Goal: Information Seeking & Learning: Learn about a topic

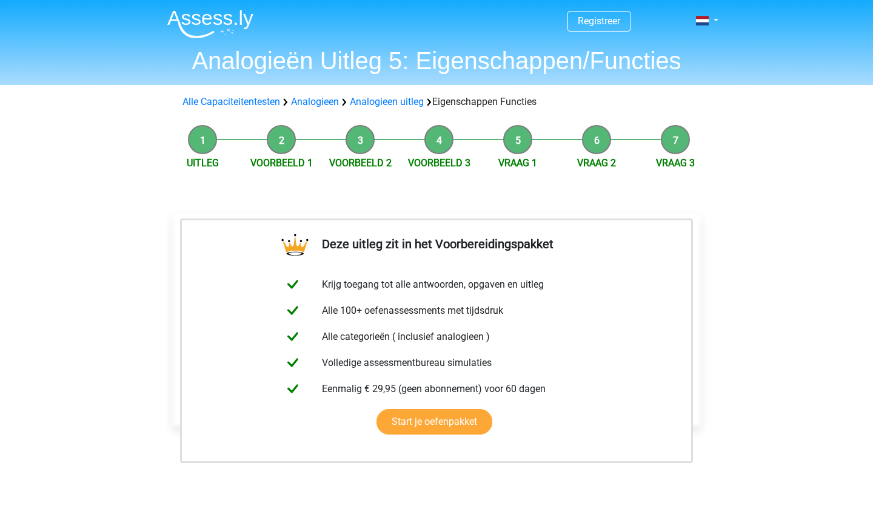
click at [186, 19] on img at bounding box center [210, 24] width 86 height 29
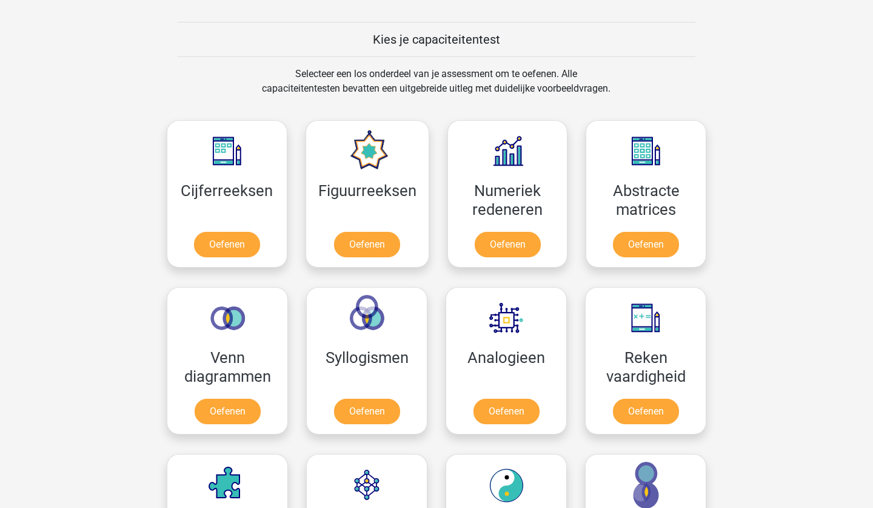
scroll to position [461, 0]
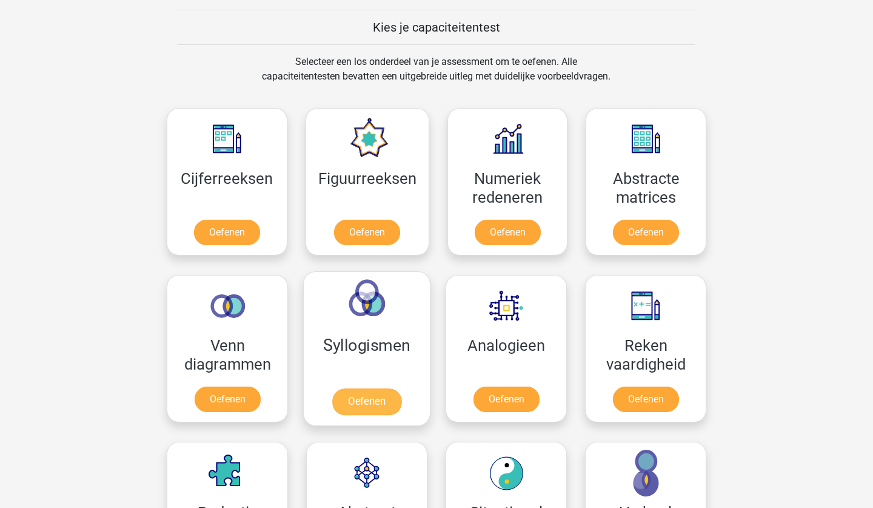
click at [362, 407] on link "Oefenen" at bounding box center [366, 401] width 69 height 27
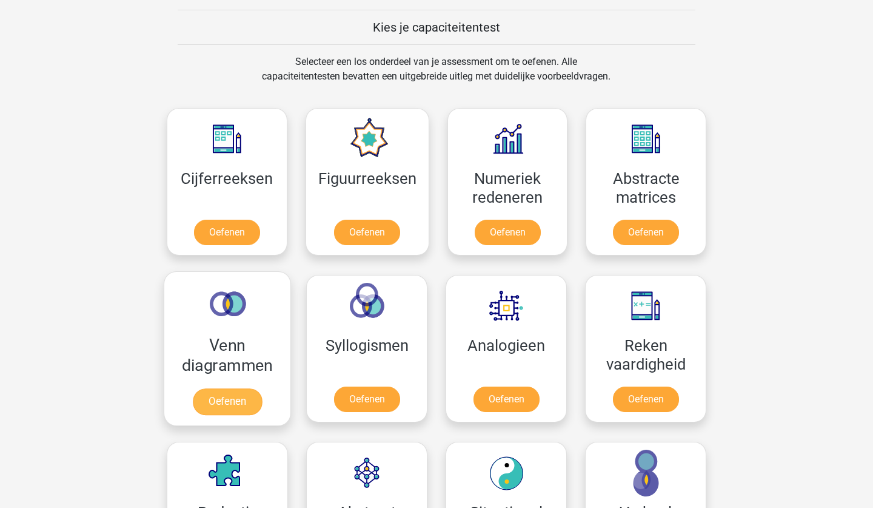
click at [226, 403] on link "Oefenen" at bounding box center [227, 401] width 69 height 27
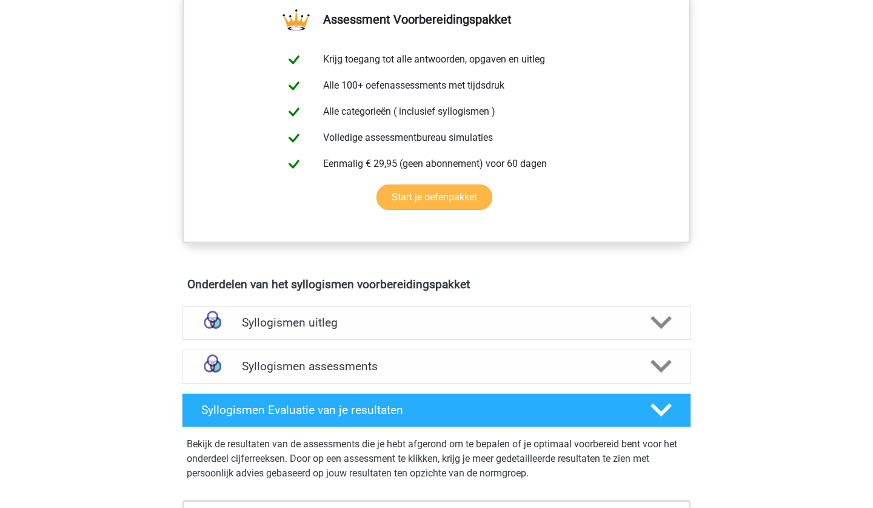
scroll to position [461, 0]
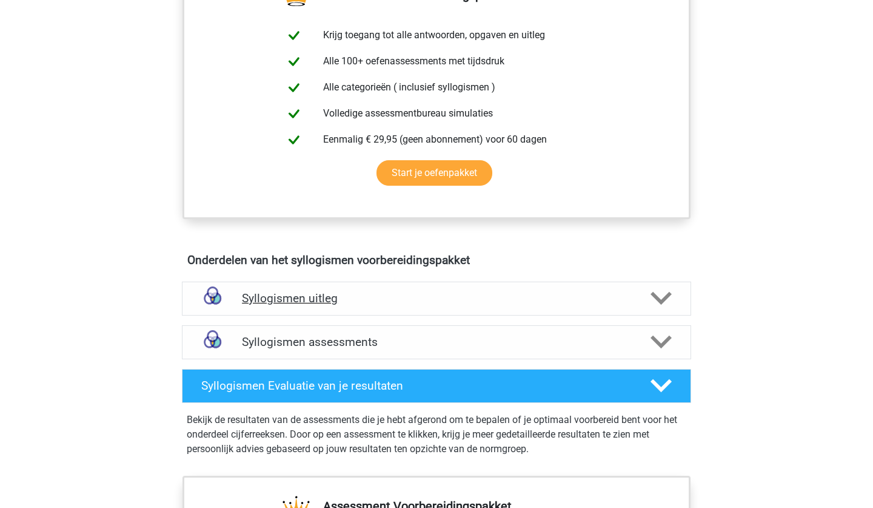
click at [422, 301] on h4 "Syllogismen uitleg" at bounding box center [436, 298] width 389 height 14
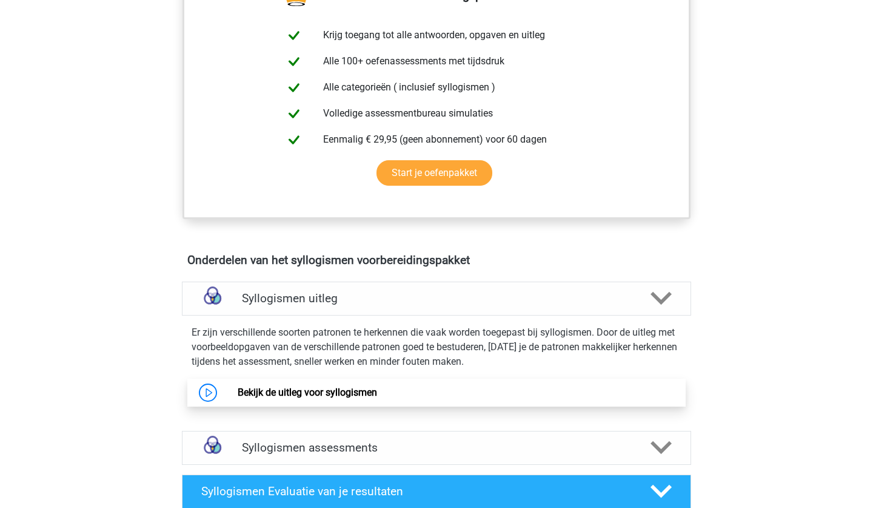
click at [351, 397] on link "Bekijk de uitleg voor syllogismen" at bounding box center [307, 392] width 139 height 12
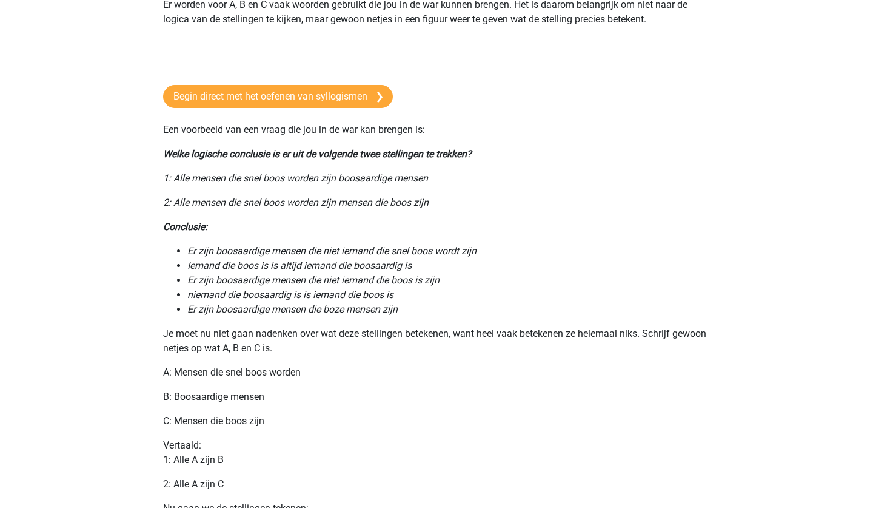
scroll to position [315, 0]
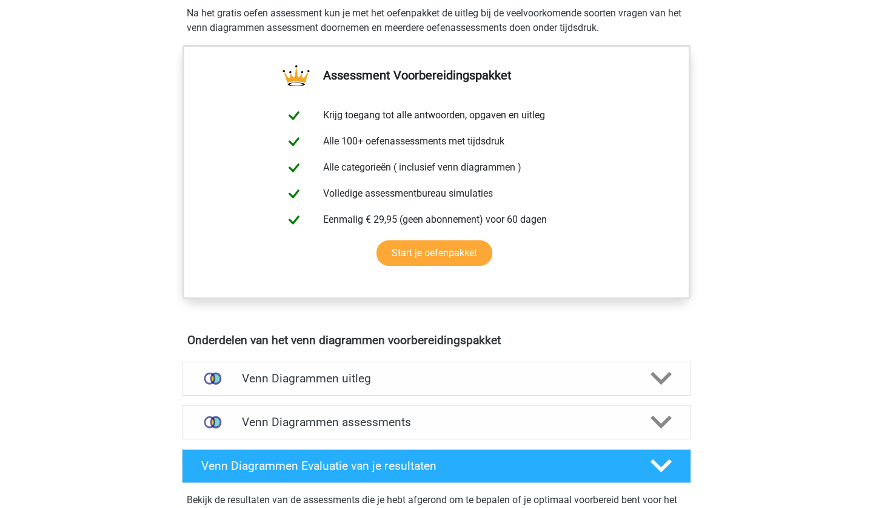
scroll to position [431, 0]
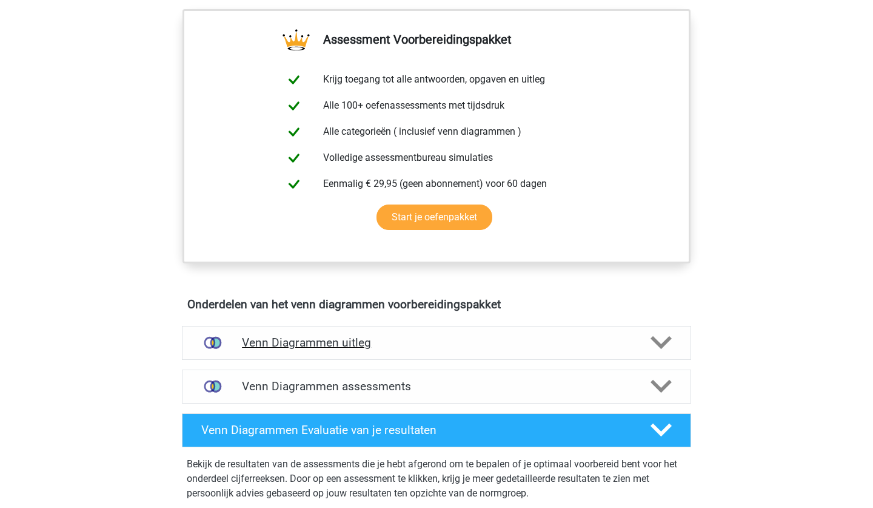
click at [270, 344] on h4 "Venn Diagrammen uitleg" at bounding box center [436, 342] width 389 height 14
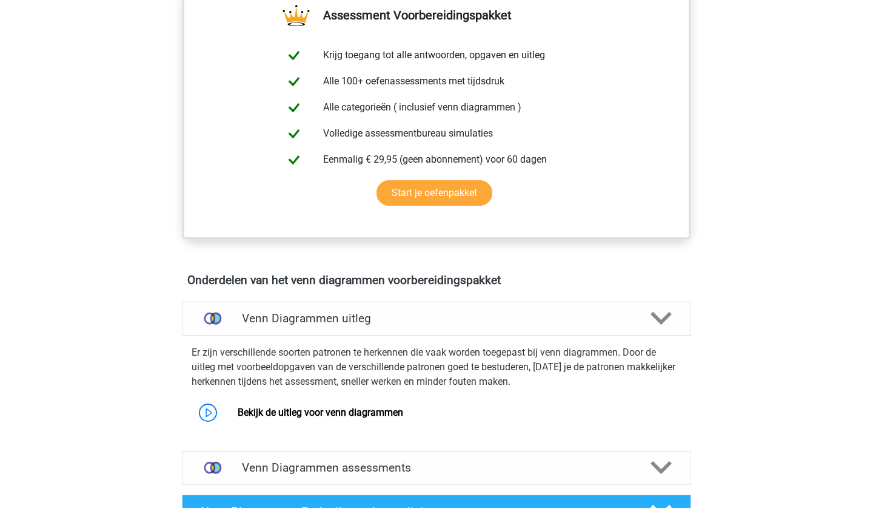
scroll to position [479, 0]
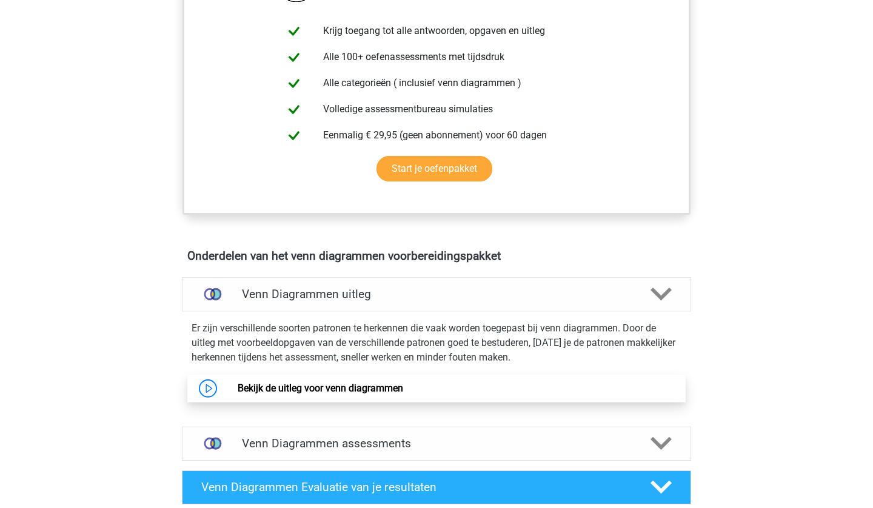
click at [315, 392] on link "Bekijk de uitleg voor venn diagrammen" at bounding box center [321, 388] width 166 height 12
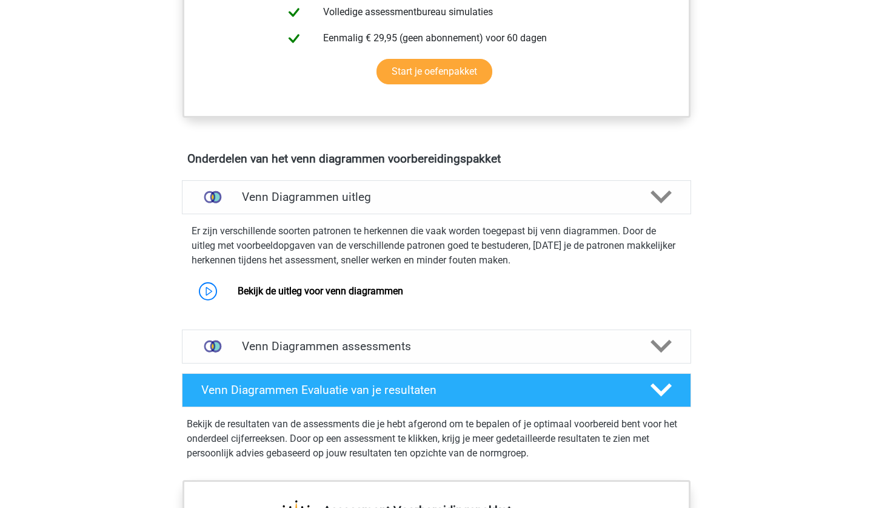
scroll to position [600, 0]
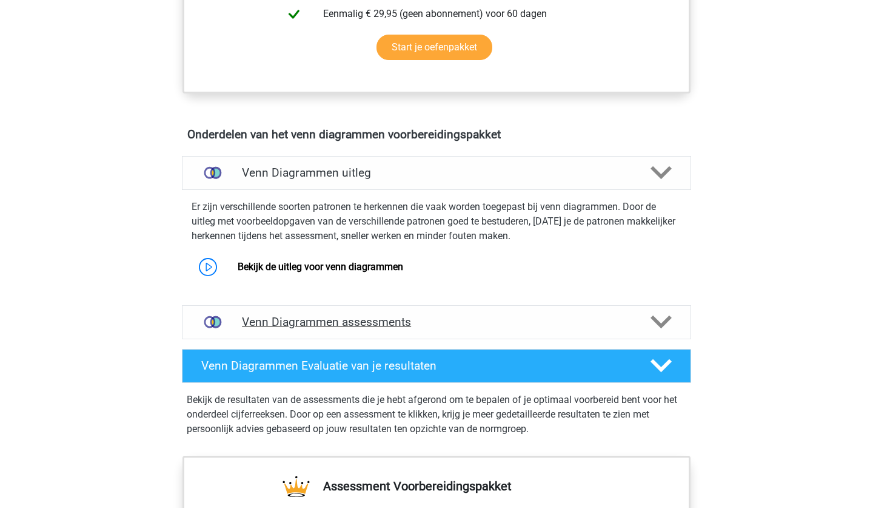
click at [378, 331] on div "Venn Diagrammen assessments" at bounding box center [436, 322] width 509 height 34
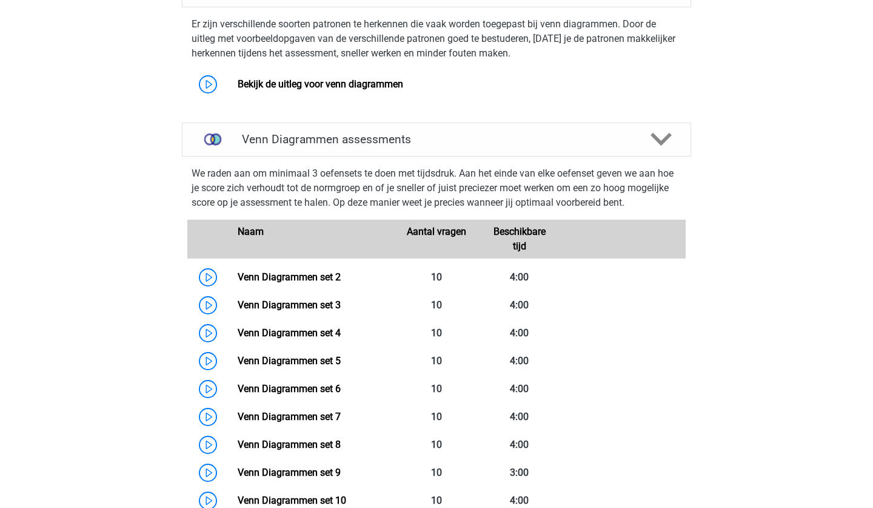
scroll to position [819, 0]
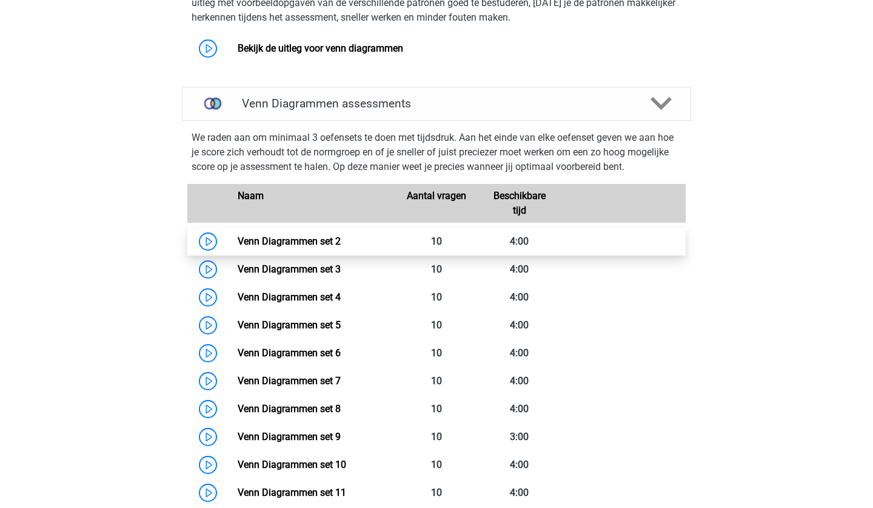
click at [293, 244] on link "Venn Diagrammen set 2" at bounding box center [289, 241] width 103 height 12
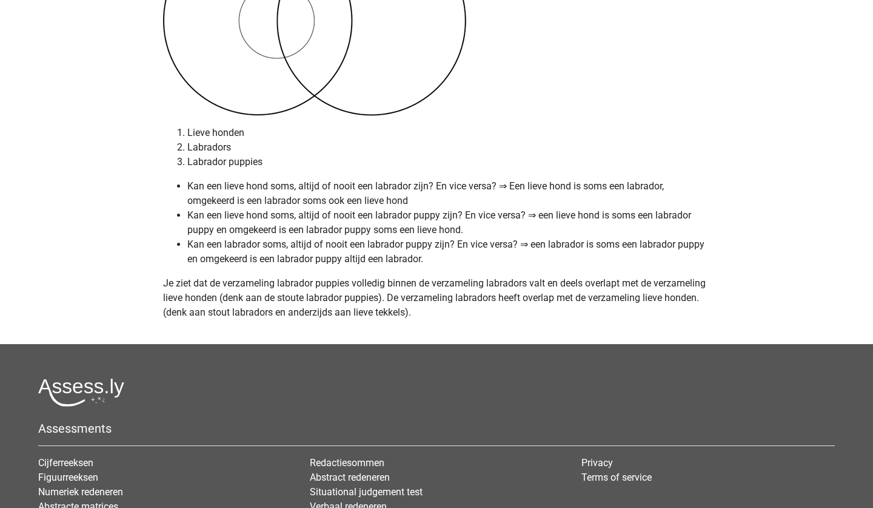
scroll to position [5046, 0]
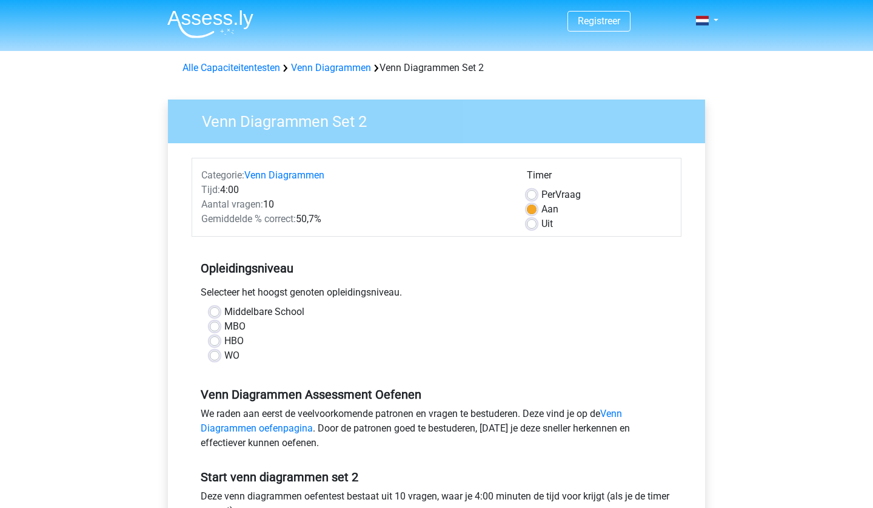
click at [224, 344] on label "HBO" at bounding box center [233, 341] width 19 height 15
click at [215, 344] on input "HBO" at bounding box center [215, 340] width 10 height 12
radio input "true"
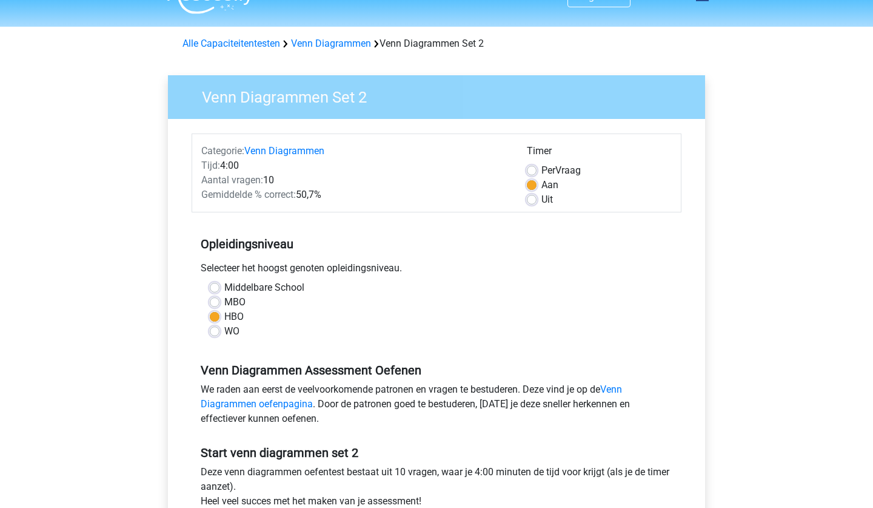
scroll to position [49, 0]
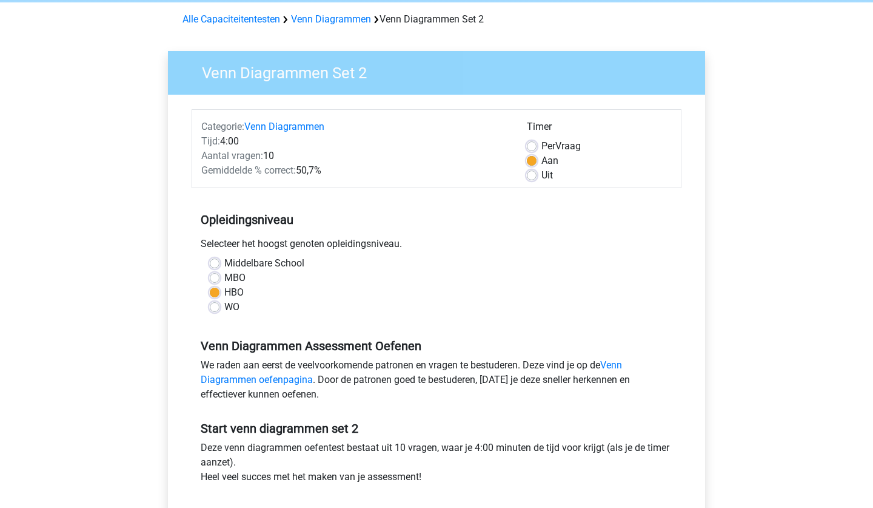
click at [224, 278] on label "MBO" at bounding box center [234, 277] width 21 height 15
click at [213, 278] on input "MBO" at bounding box center [215, 276] width 10 height 12
radio input "true"
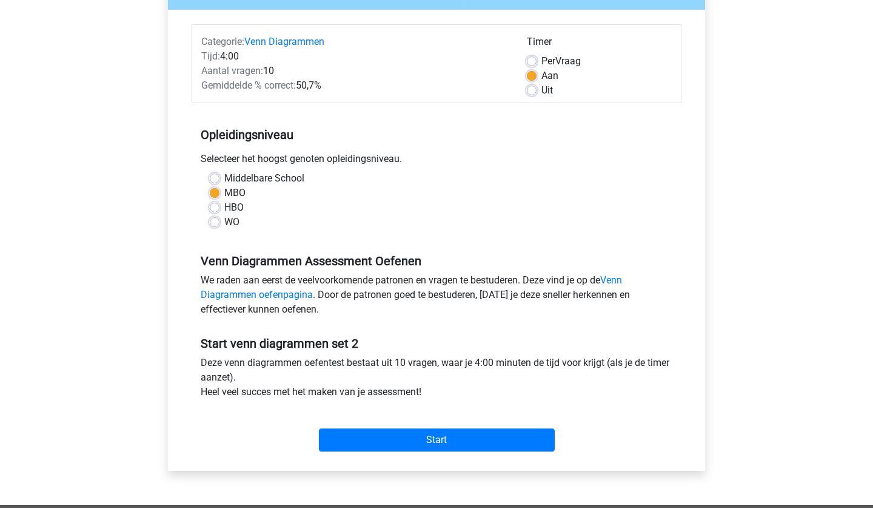
scroll to position [170, 0]
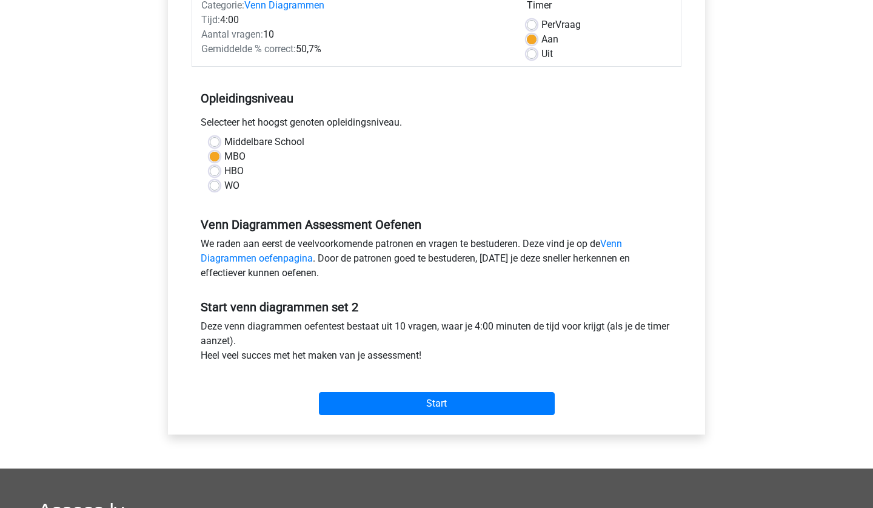
click at [542, 57] on label "Uit" at bounding box center [548, 54] width 12 height 15
click at [534, 57] on input "Uit" at bounding box center [532, 53] width 10 height 12
radio input "true"
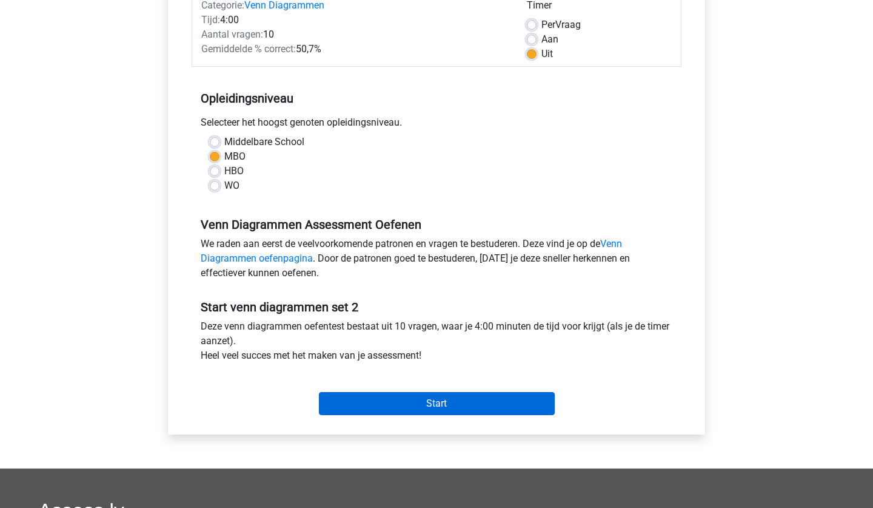
click at [393, 414] on input "Start" at bounding box center [437, 403] width 236 height 23
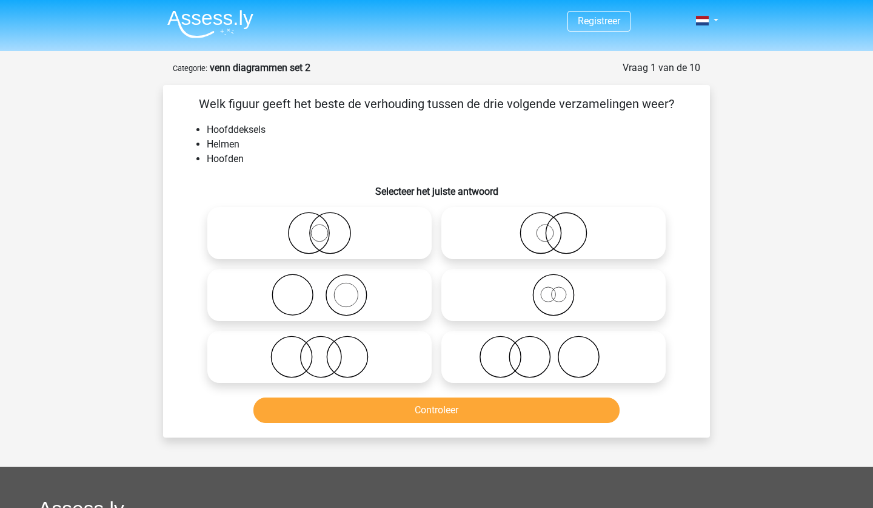
click at [534, 366] on icon at bounding box center [553, 356] width 215 height 42
click at [554, 351] on input "radio" at bounding box center [558, 347] width 8 height 8
radio input "true"
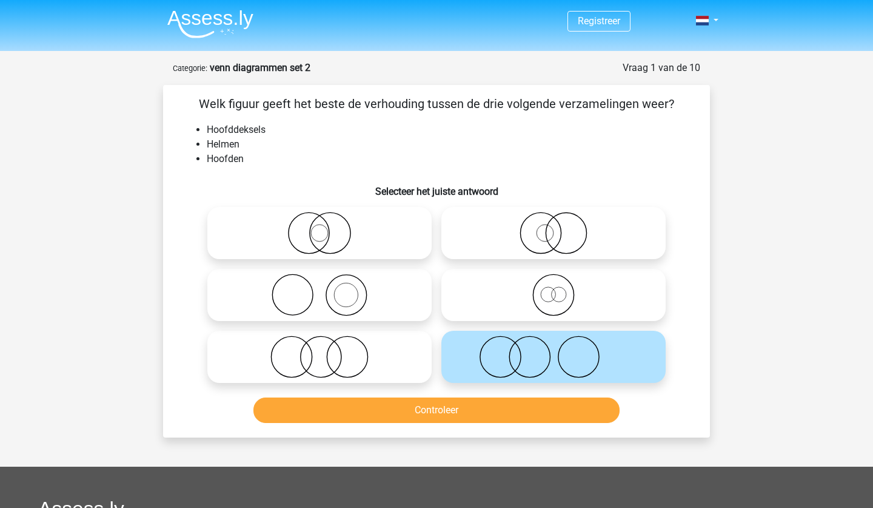
click at [521, 405] on button "Controleer" at bounding box center [437, 409] width 367 height 25
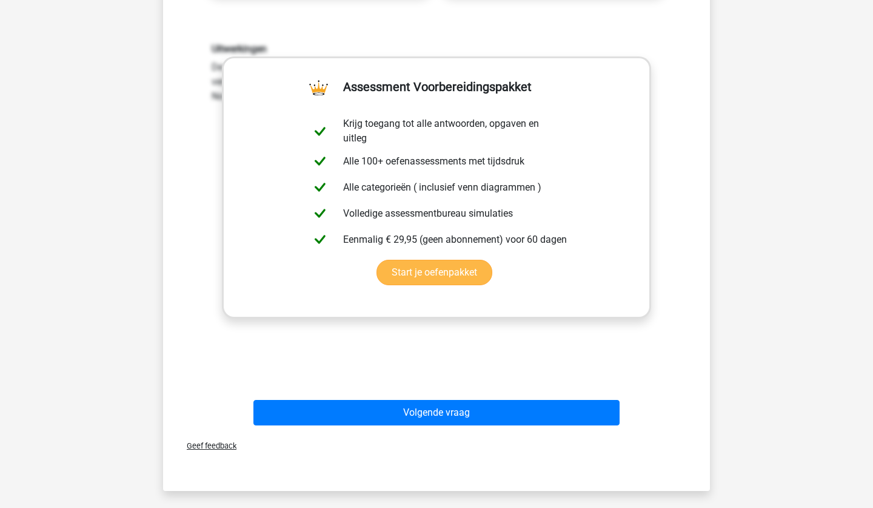
scroll to position [412, 0]
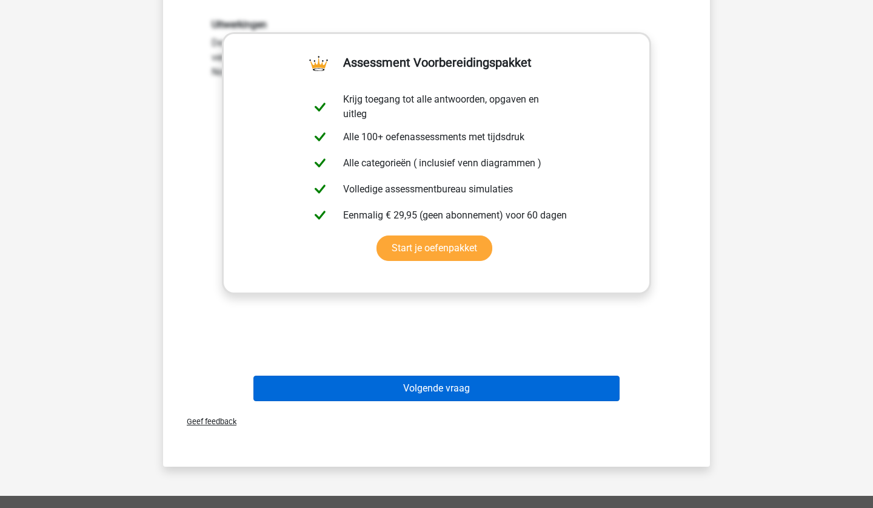
click at [414, 381] on button "Volgende vraag" at bounding box center [437, 387] width 367 height 25
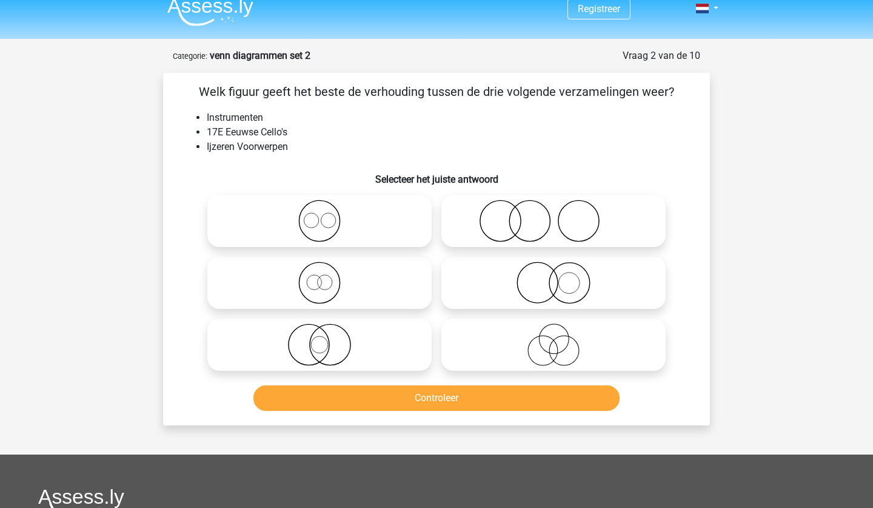
scroll to position [0, 0]
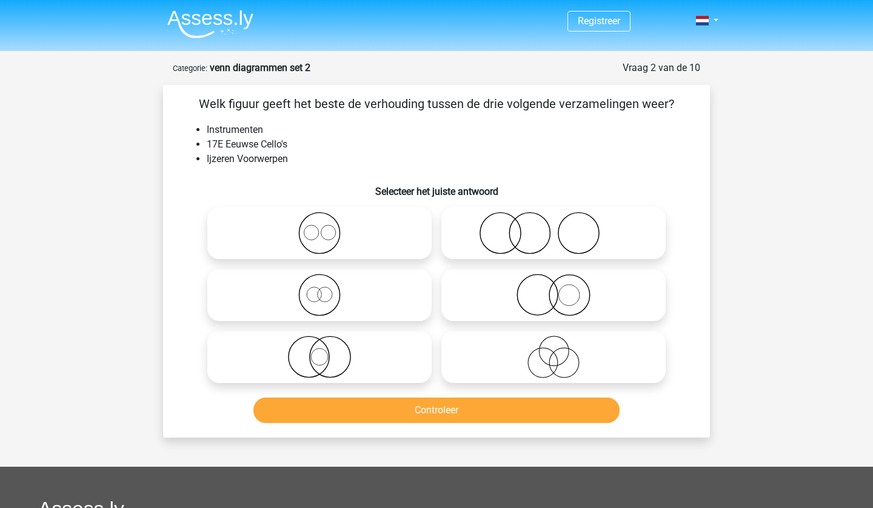
click at [537, 294] on icon at bounding box center [553, 295] width 215 height 42
click at [554, 289] on input "radio" at bounding box center [558, 285] width 8 height 8
radio input "true"
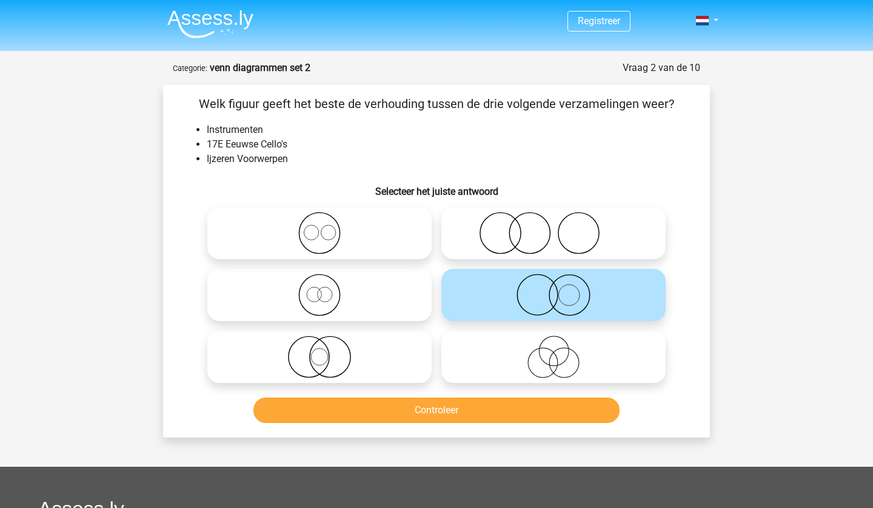
click at [485, 417] on button "Controleer" at bounding box center [437, 409] width 367 height 25
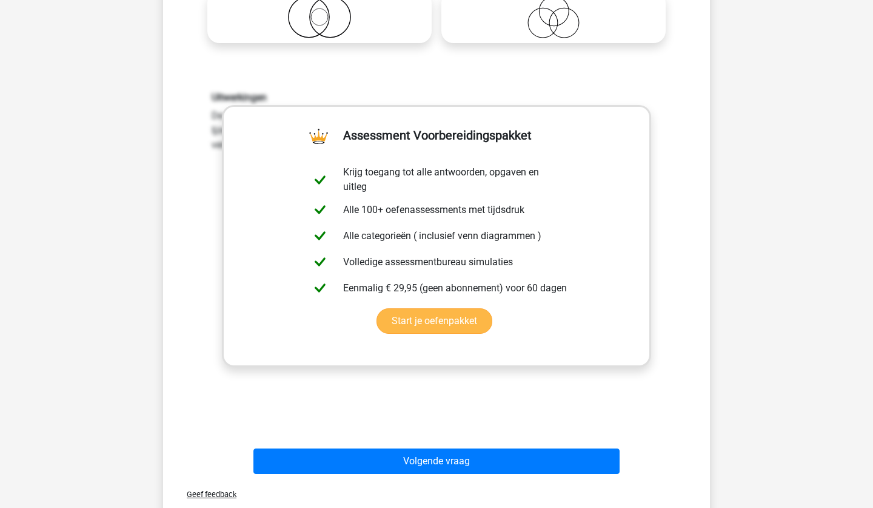
scroll to position [388, 0]
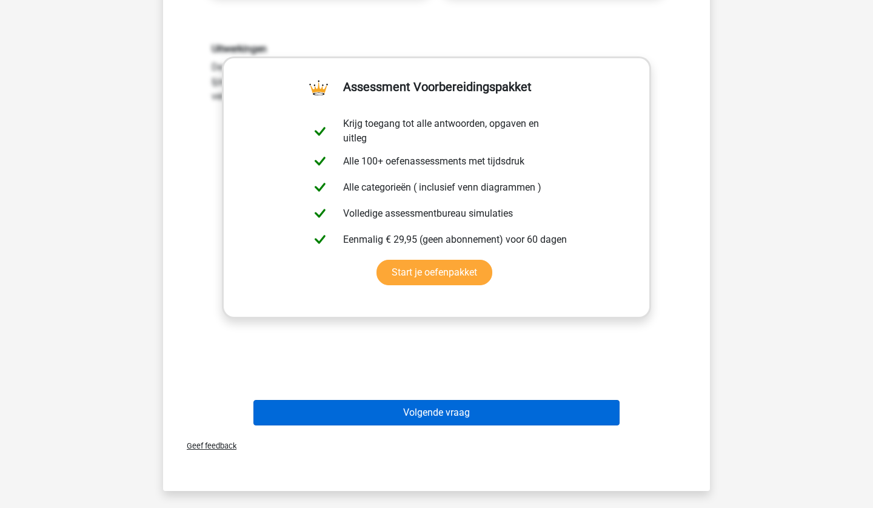
click at [357, 416] on button "Volgende vraag" at bounding box center [437, 412] width 367 height 25
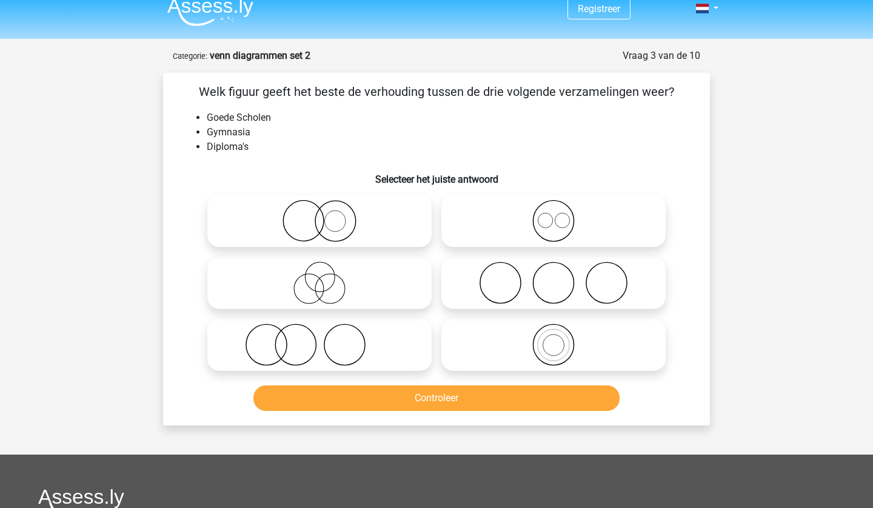
scroll to position [0, 0]
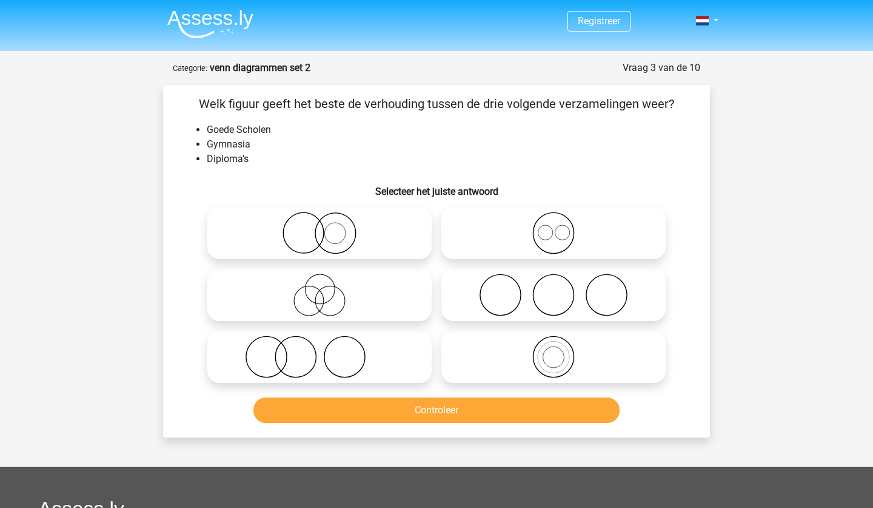
click at [532, 313] on icon at bounding box center [553, 295] width 215 height 42
click at [554, 289] on input "radio" at bounding box center [558, 285] width 8 height 8
radio input "true"
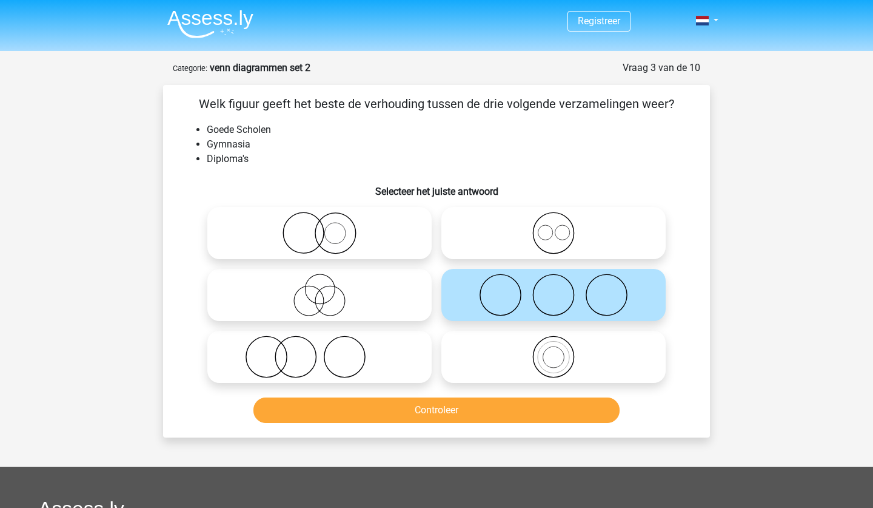
click at [488, 401] on button "Controleer" at bounding box center [437, 409] width 367 height 25
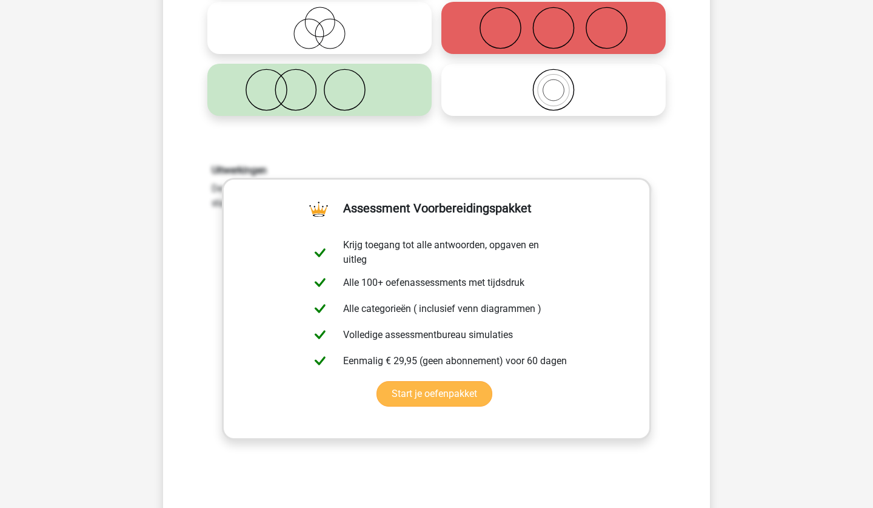
scroll to position [340, 0]
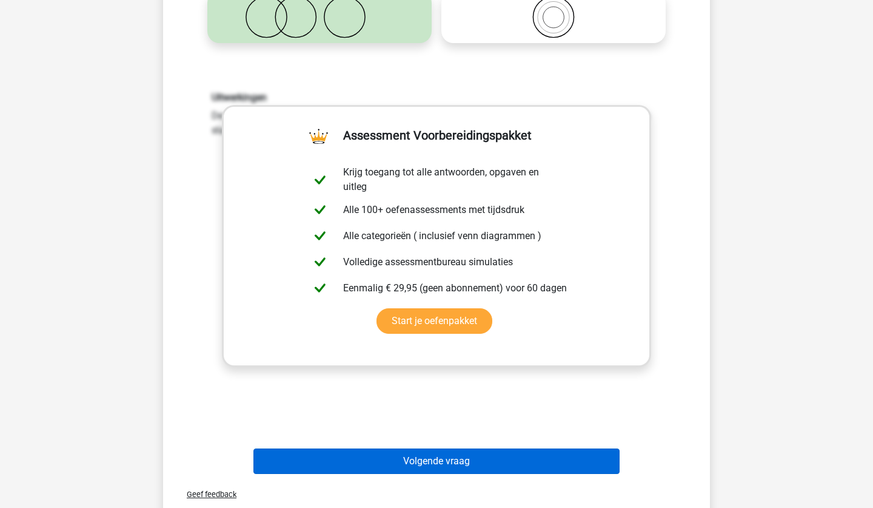
click at [516, 451] on button "Volgende vraag" at bounding box center [437, 460] width 367 height 25
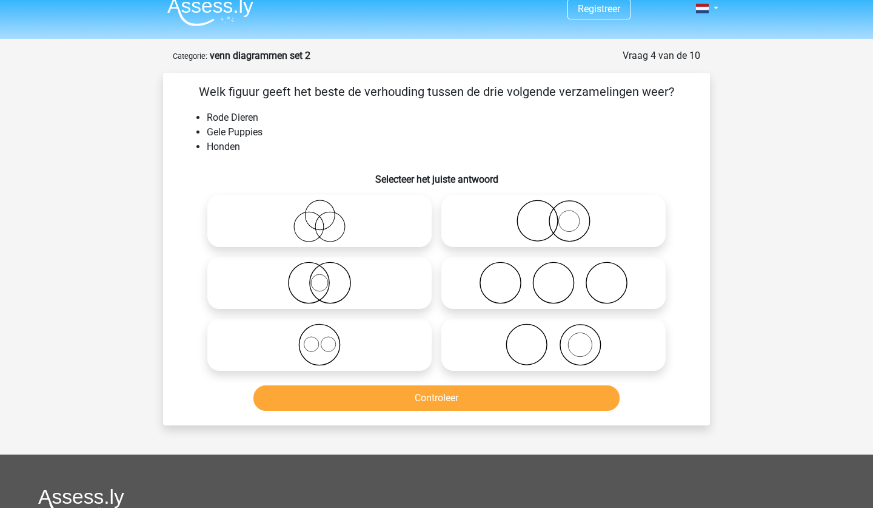
scroll to position [0, 0]
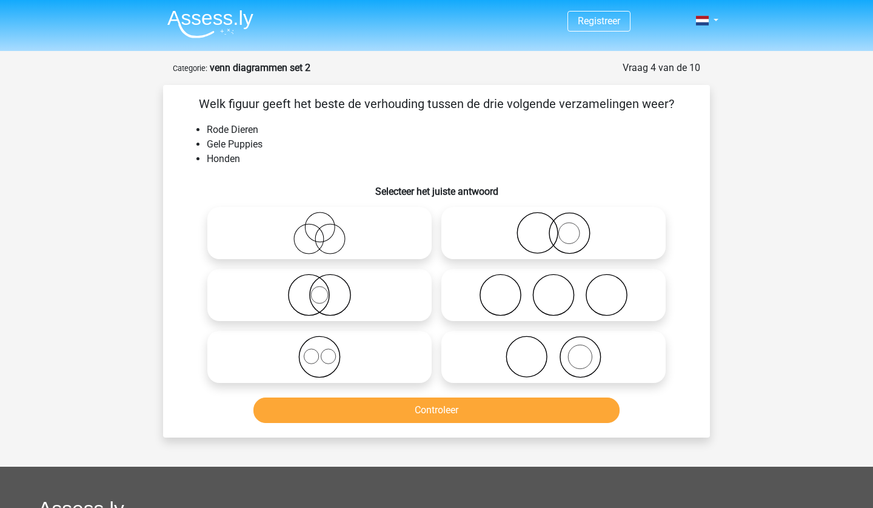
click at [480, 361] on icon at bounding box center [553, 356] width 215 height 42
click at [554, 351] on input "radio" at bounding box center [558, 347] width 8 height 8
radio input "true"
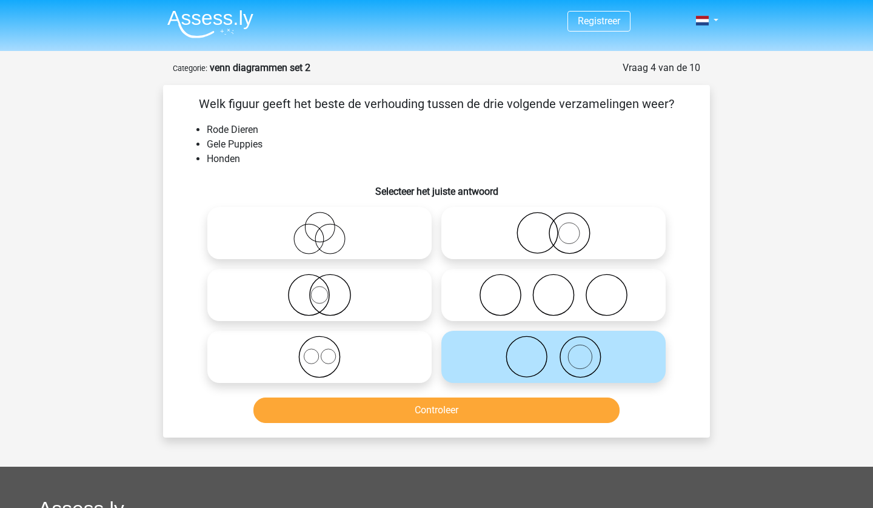
click at [477, 408] on button "Controleer" at bounding box center [437, 409] width 367 height 25
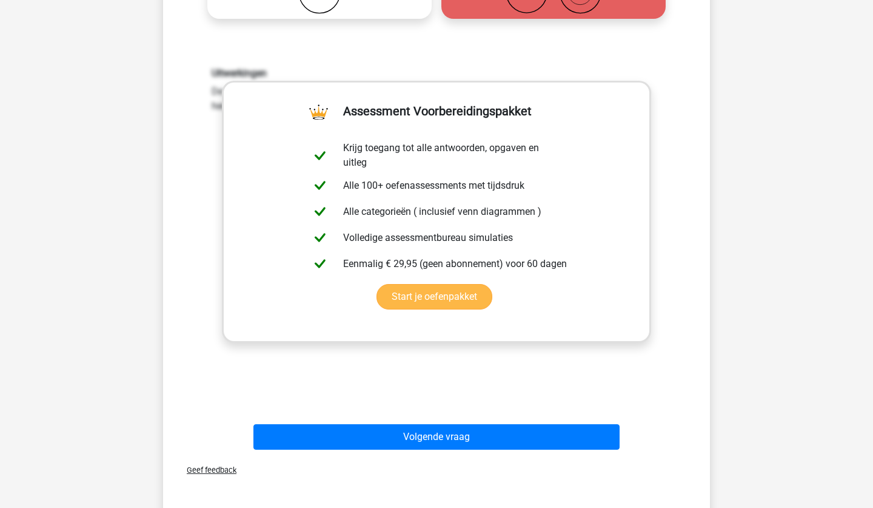
scroll to position [388, 0]
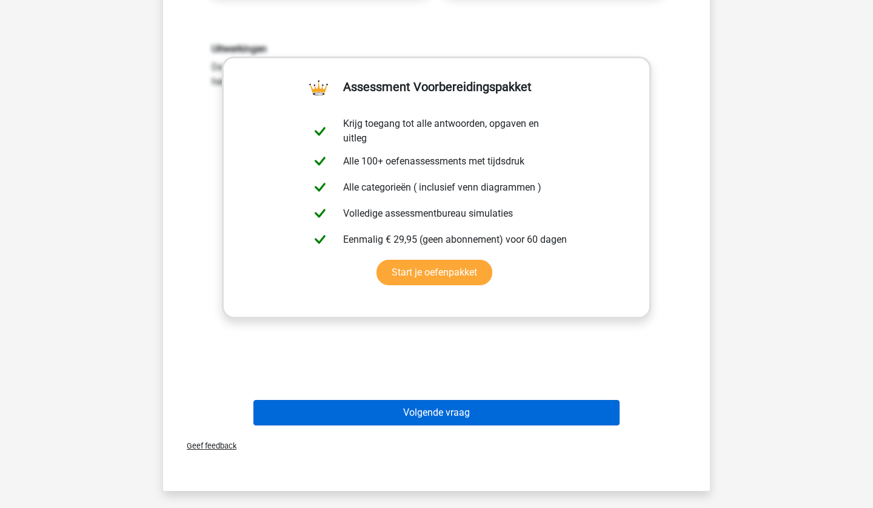
click at [489, 415] on button "Volgende vraag" at bounding box center [437, 412] width 367 height 25
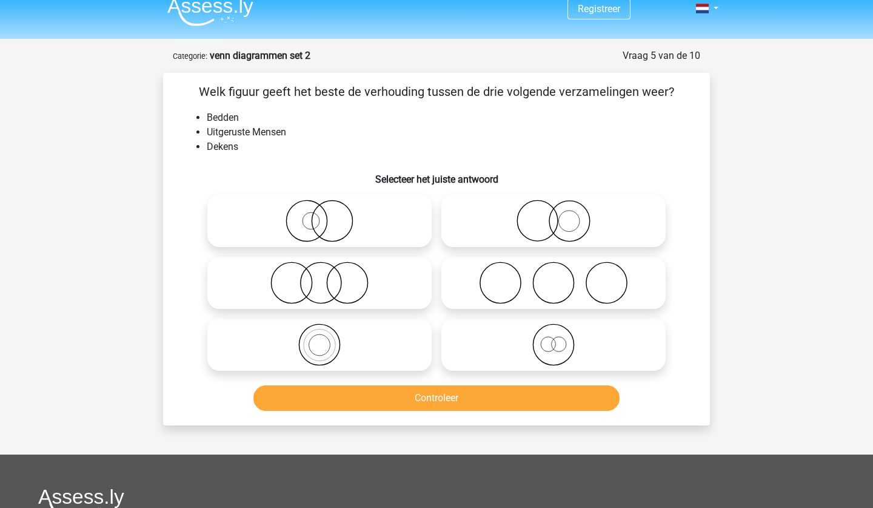
scroll to position [0, 0]
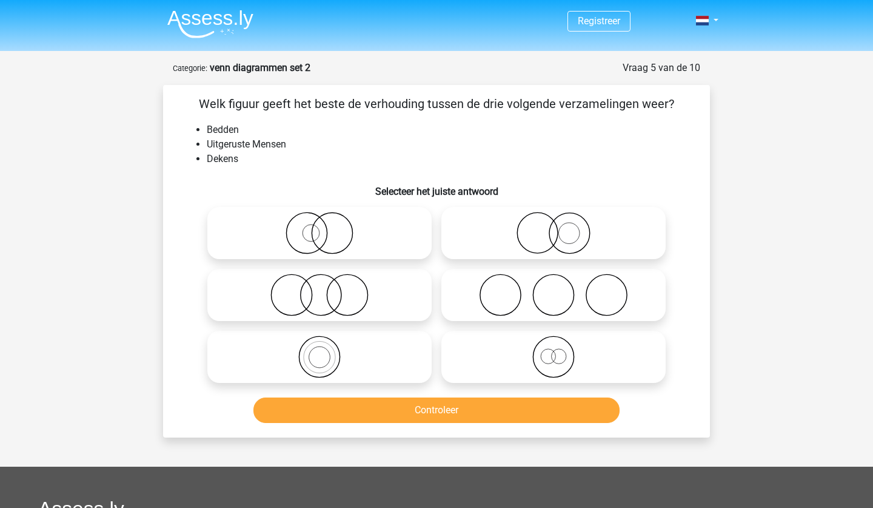
click at [355, 310] on icon at bounding box center [319, 295] width 215 height 42
click at [327, 289] on input "radio" at bounding box center [324, 285] width 8 height 8
radio input "true"
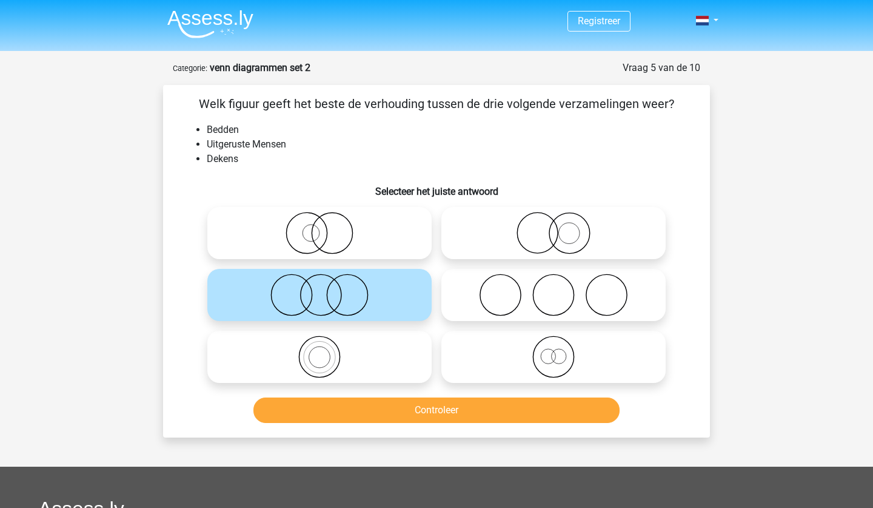
click at [356, 410] on button "Controleer" at bounding box center [437, 409] width 367 height 25
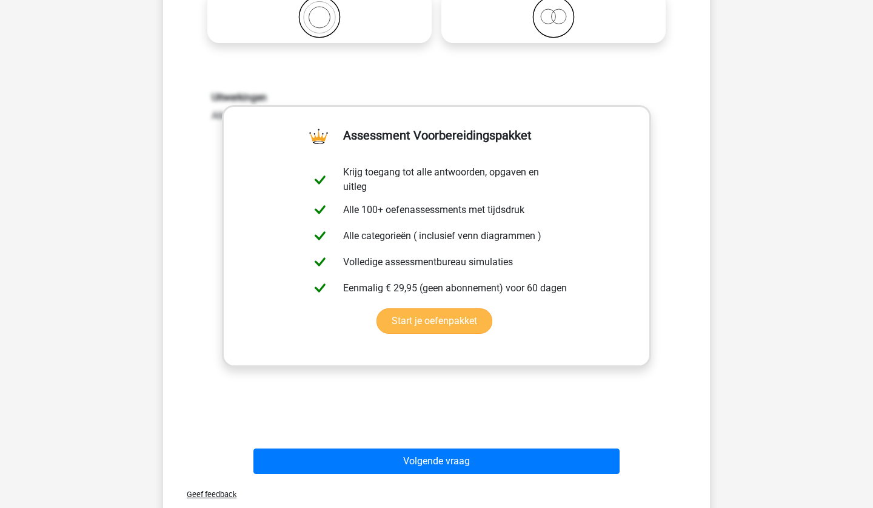
scroll to position [412, 0]
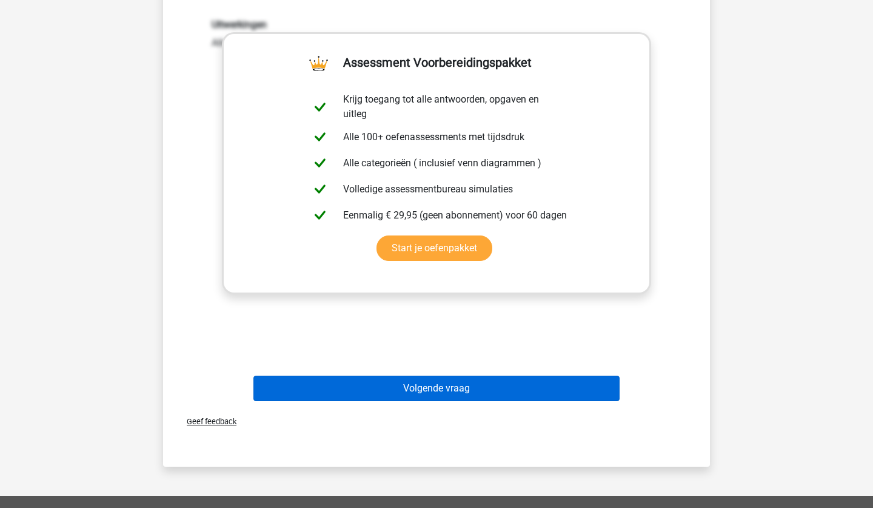
click at [458, 390] on button "Volgende vraag" at bounding box center [437, 387] width 367 height 25
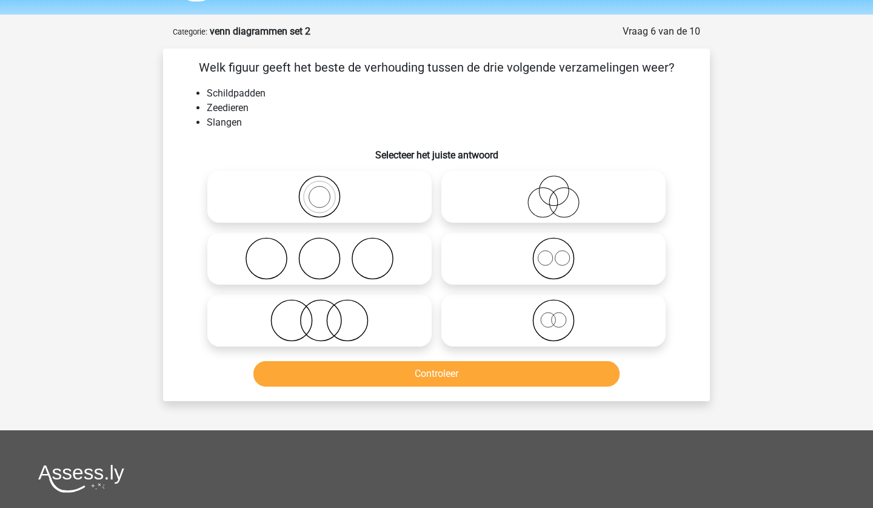
scroll to position [12, 0]
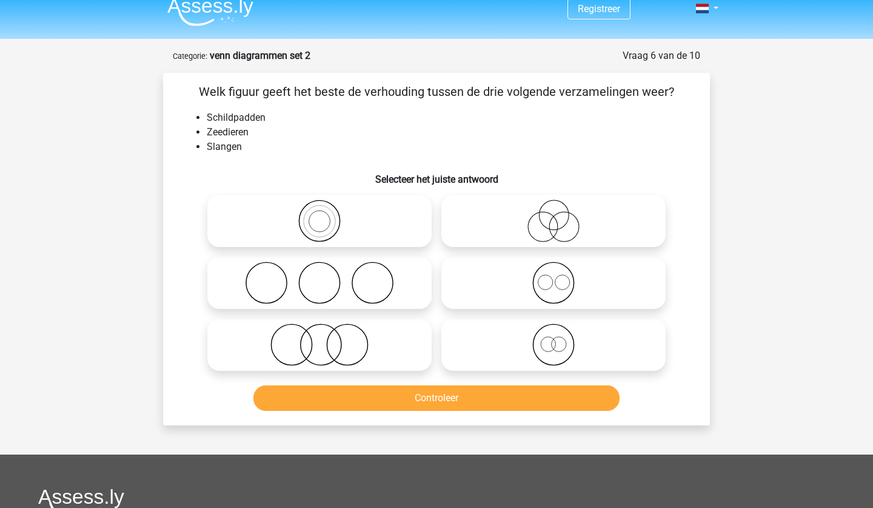
click at [516, 293] on icon at bounding box center [553, 282] width 215 height 42
click at [554, 277] on input "radio" at bounding box center [558, 273] width 8 height 8
radio input "true"
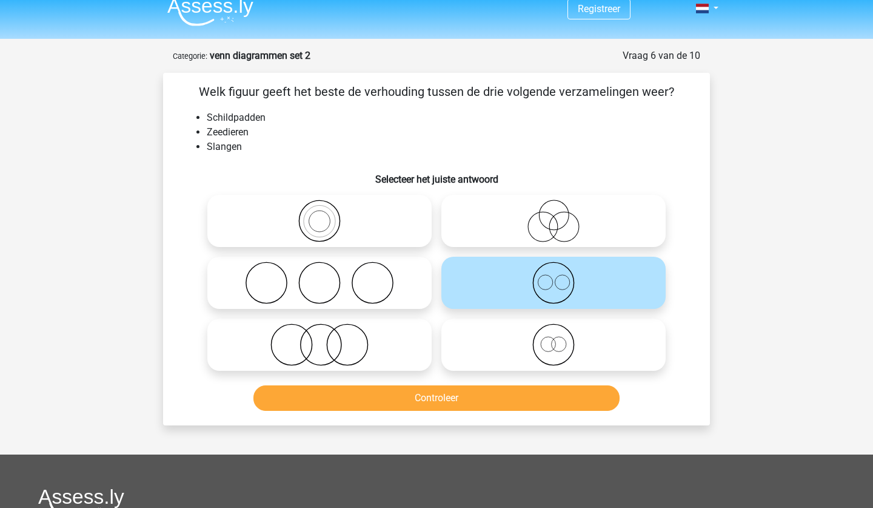
click at [449, 403] on button "Controleer" at bounding box center [437, 397] width 367 height 25
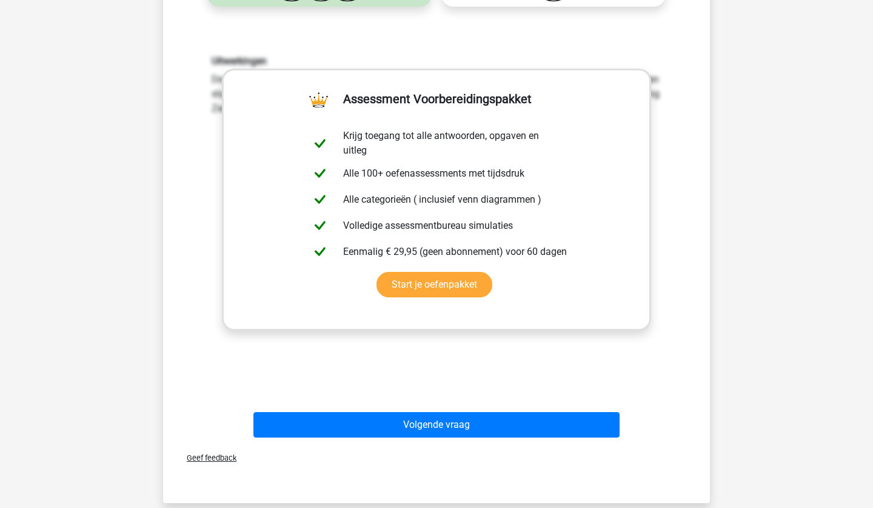
scroll to position [400, 0]
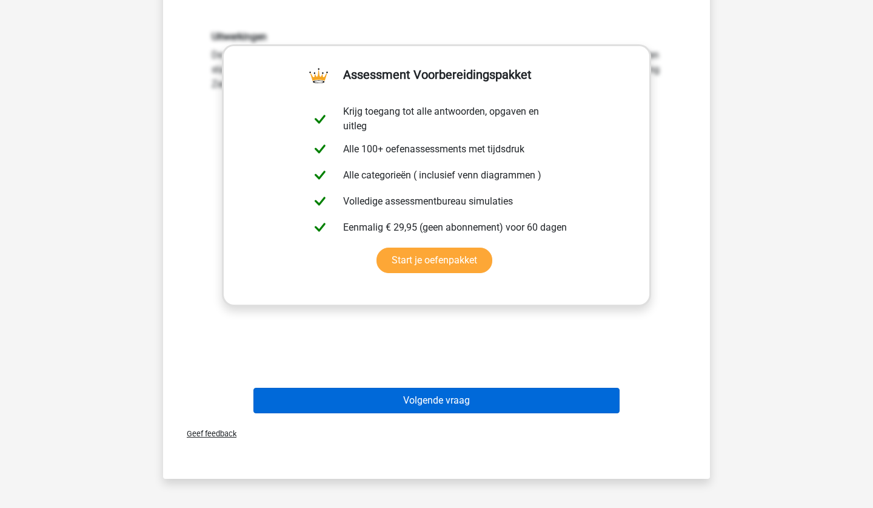
click at [301, 400] on button "Volgende vraag" at bounding box center [437, 400] width 367 height 25
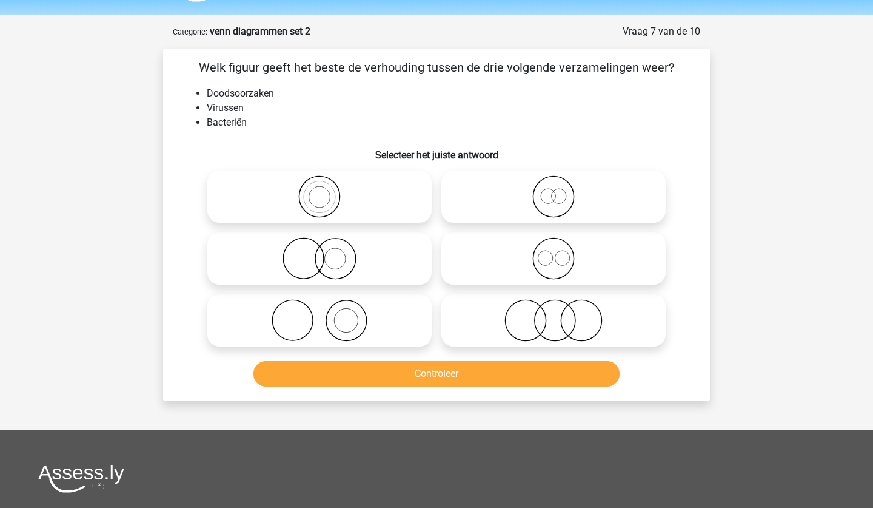
scroll to position [12, 0]
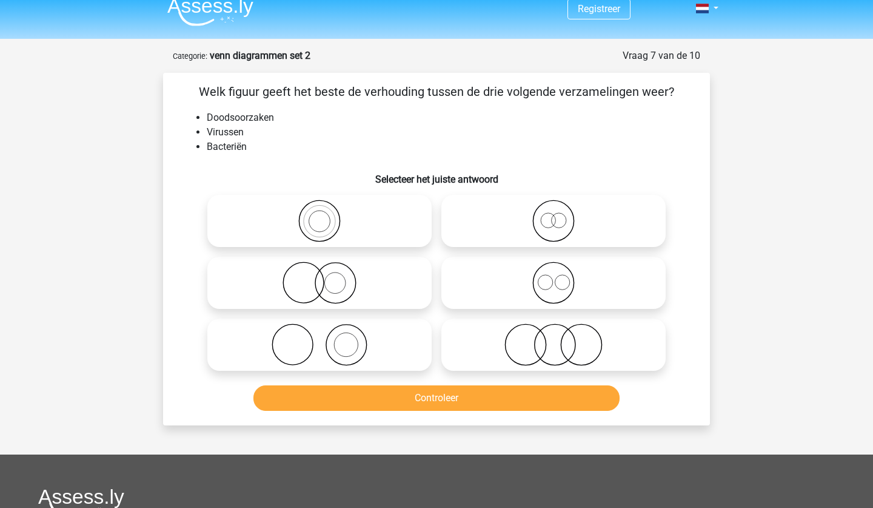
click at [503, 343] on icon at bounding box center [553, 344] width 215 height 42
click at [554, 338] on input "radio" at bounding box center [558, 335] width 8 height 8
radio input "true"
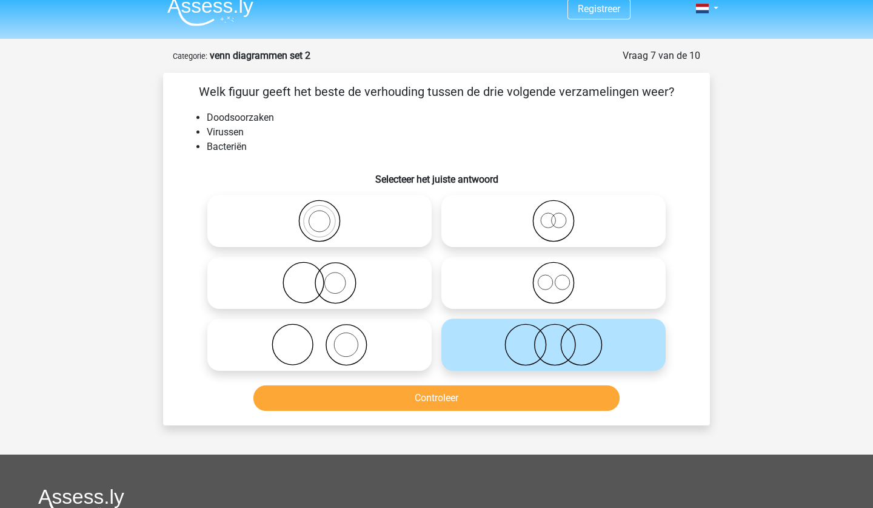
click at [508, 409] on button "Controleer" at bounding box center [437, 397] width 367 height 25
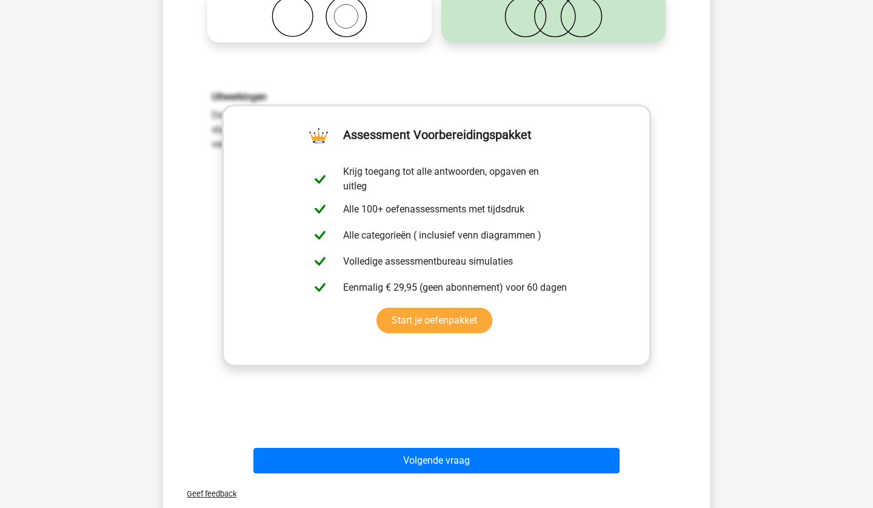
scroll to position [376, 0]
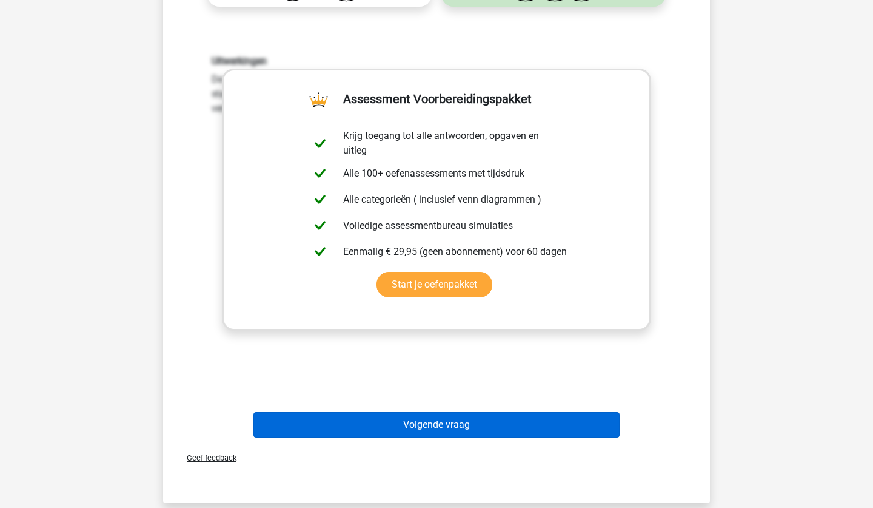
click at [550, 425] on button "Volgende vraag" at bounding box center [437, 424] width 367 height 25
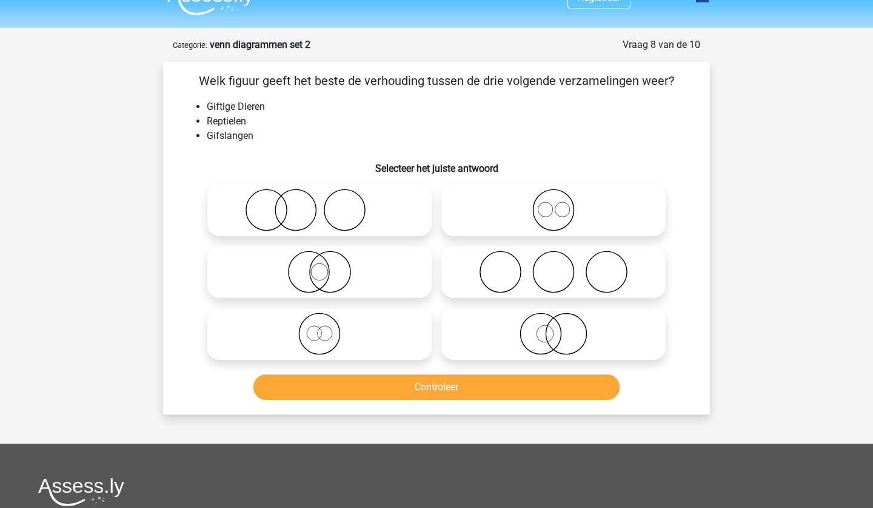
scroll to position [12, 0]
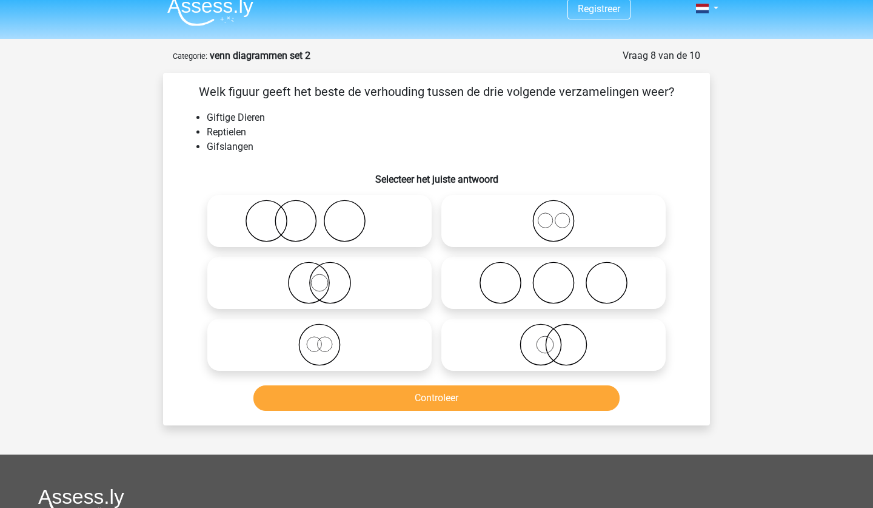
click at [384, 229] on icon at bounding box center [319, 221] width 215 height 42
click at [327, 215] on input "radio" at bounding box center [324, 211] width 8 height 8
radio input "true"
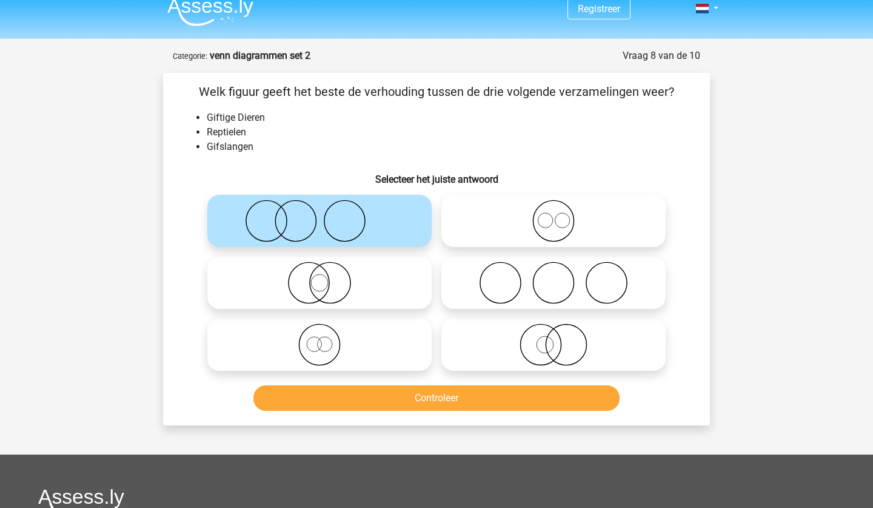
click at [370, 405] on button "Controleer" at bounding box center [437, 397] width 367 height 25
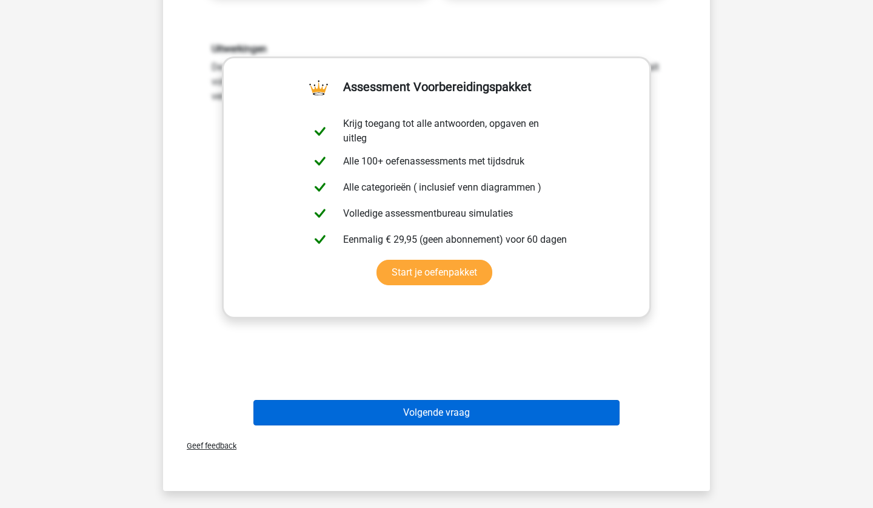
scroll to position [400, 0]
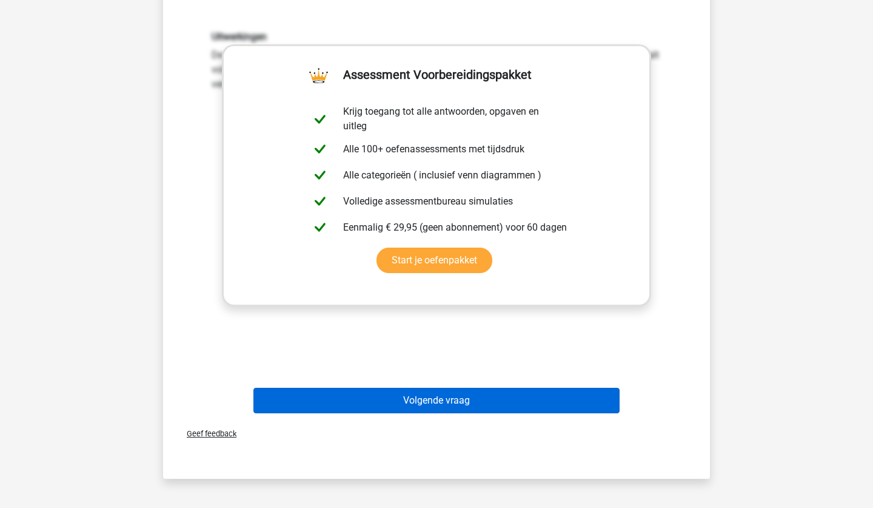
click at [459, 403] on button "Volgende vraag" at bounding box center [437, 400] width 367 height 25
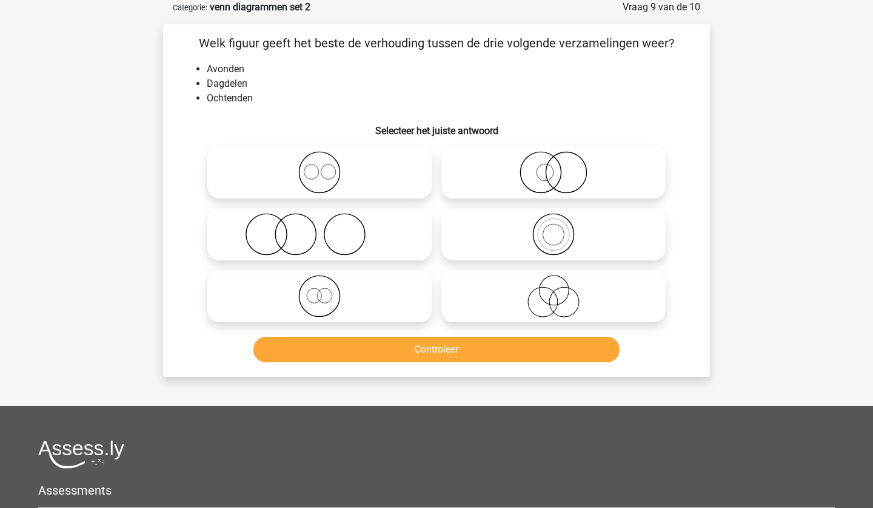
click at [353, 180] on icon at bounding box center [319, 172] width 215 height 42
click at [327, 166] on input "radio" at bounding box center [324, 162] width 8 height 8
radio input "true"
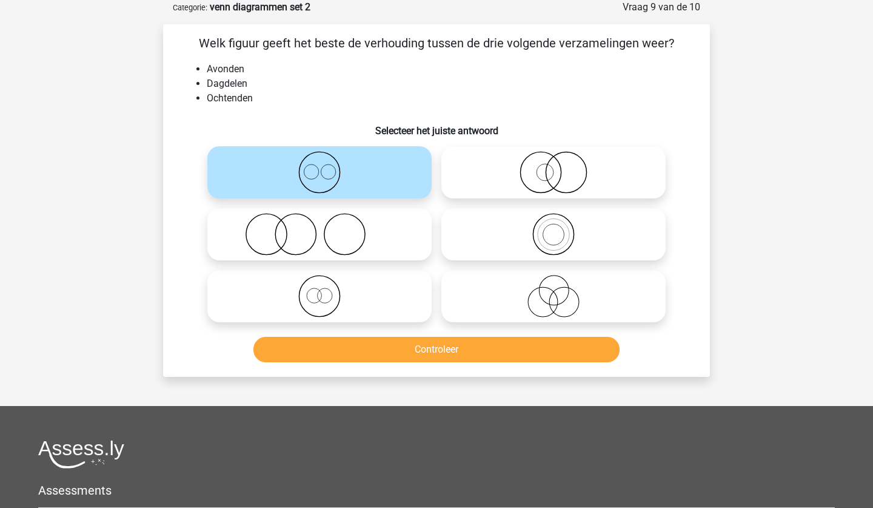
click at [378, 354] on button "Controleer" at bounding box center [437, 349] width 367 height 25
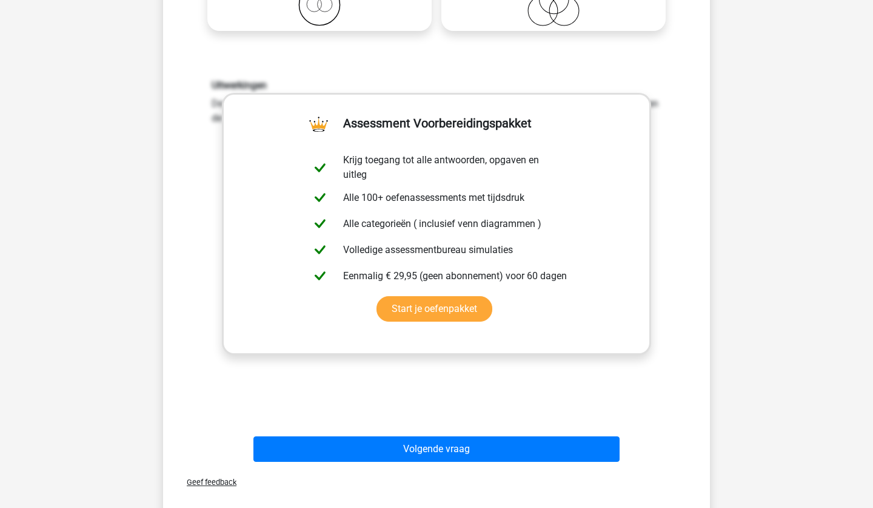
scroll to position [400, 0]
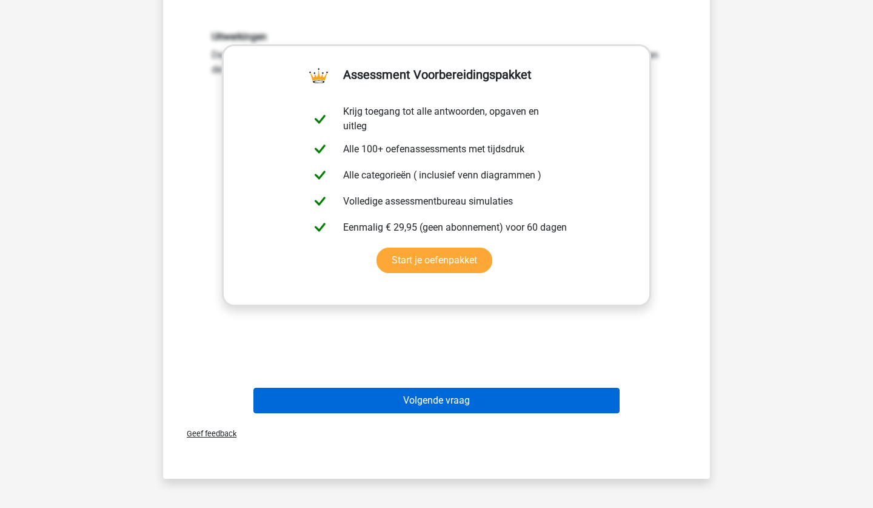
click at [451, 397] on button "Volgende vraag" at bounding box center [437, 400] width 367 height 25
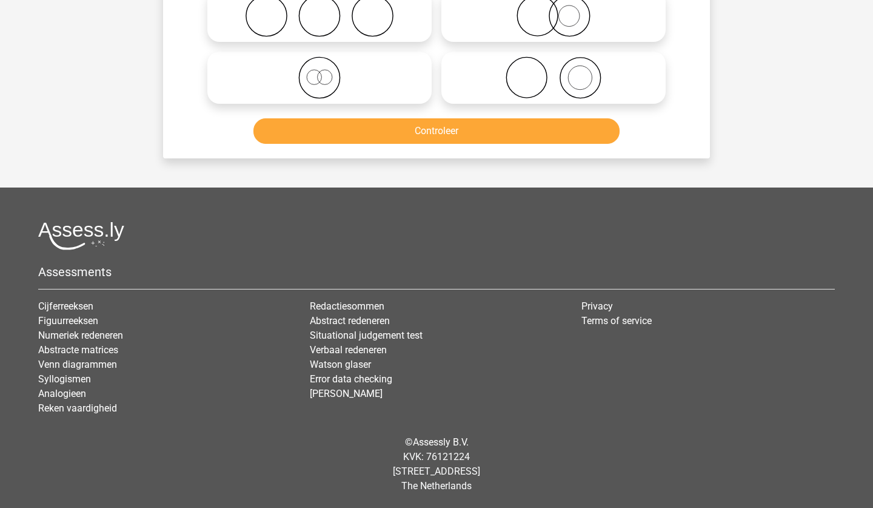
scroll to position [61, 0]
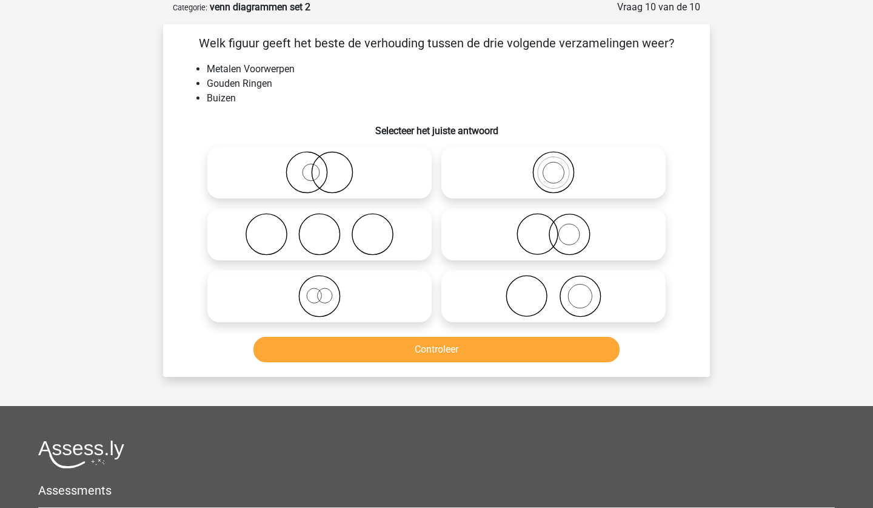
click at [329, 249] on icon at bounding box center [319, 234] width 215 height 42
click at [327, 228] on input "radio" at bounding box center [324, 224] width 8 height 8
radio input "true"
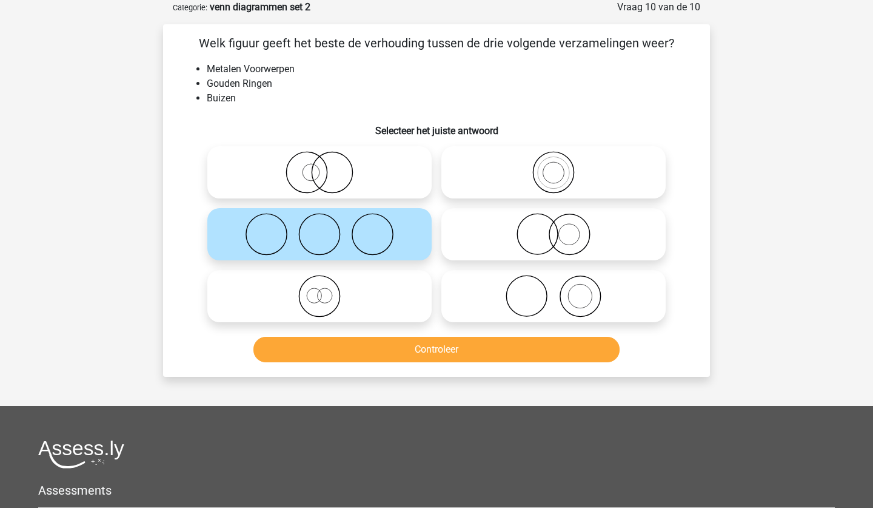
click at [382, 355] on button "Controleer" at bounding box center [437, 349] width 367 height 25
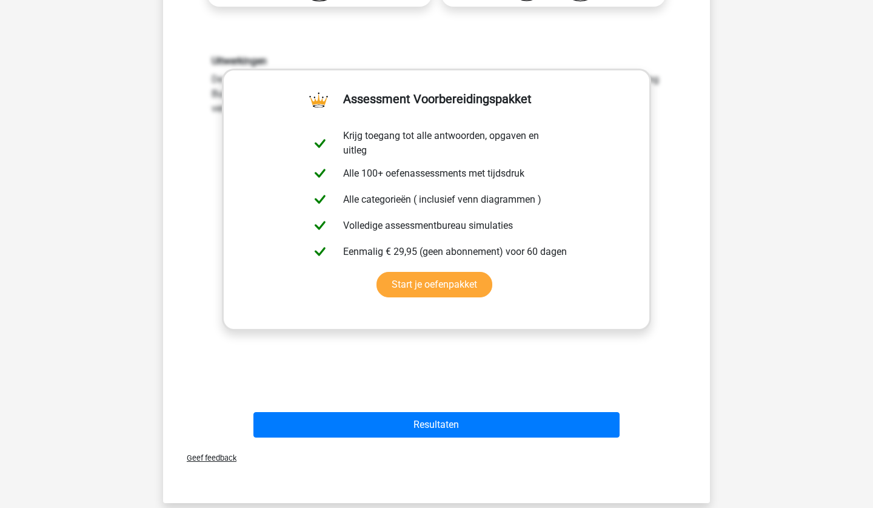
scroll to position [400, 0]
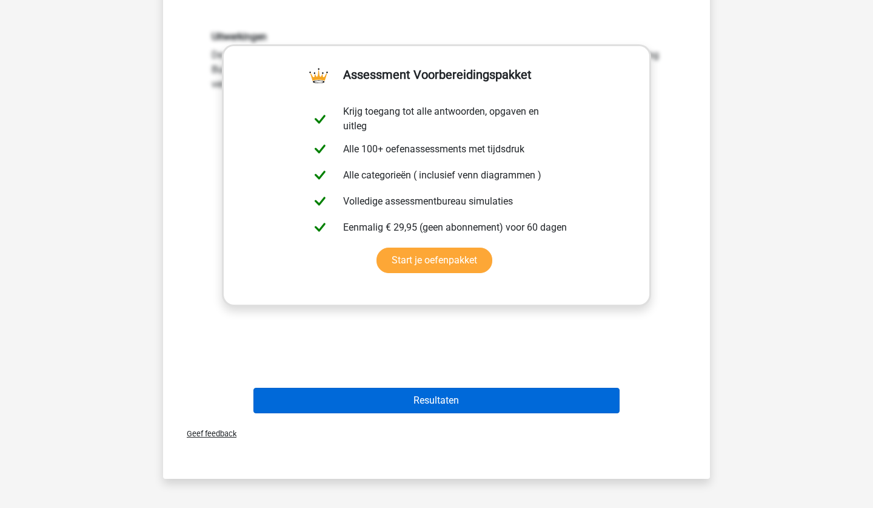
click at [418, 410] on button "Resultaten" at bounding box center [437, 400] width 367 height 25
